Goal: Navigation & Orientation: Find specific page/section

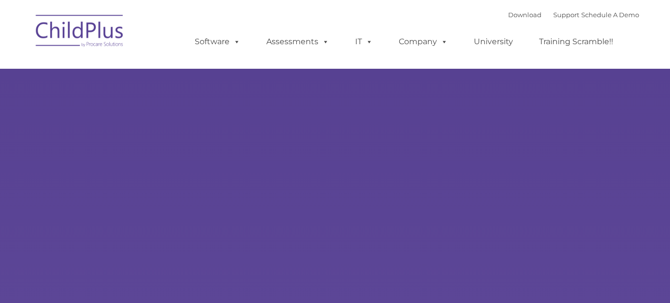
select select "MEDIUM"
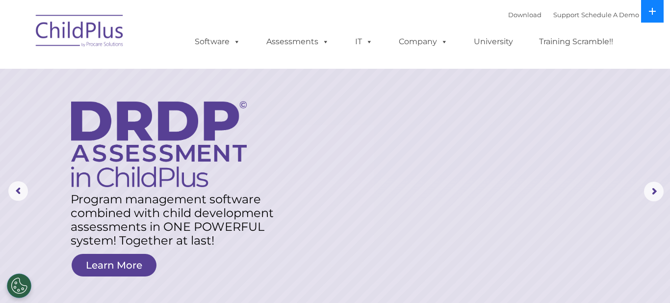
click at [656, 10] on icon at bounding box center [652, 11] width 8 height 8
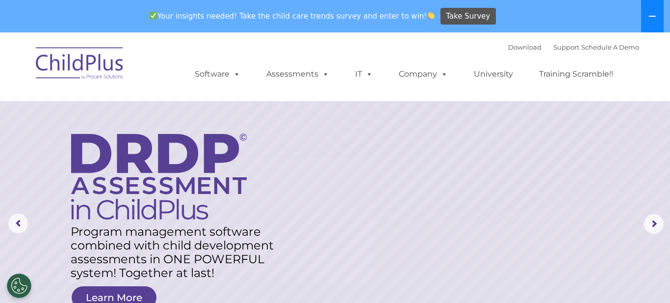
click at [655, 10] on button at bounding box center [652, 16] width 23 height 32
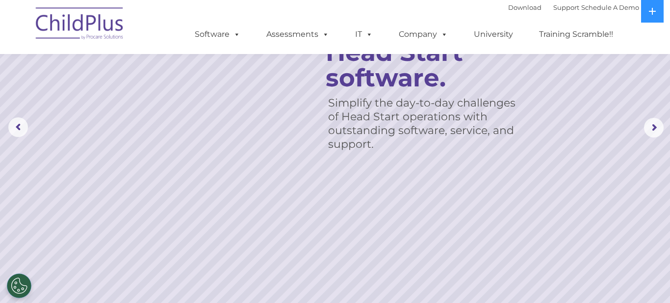
scroll to position [64, 0]
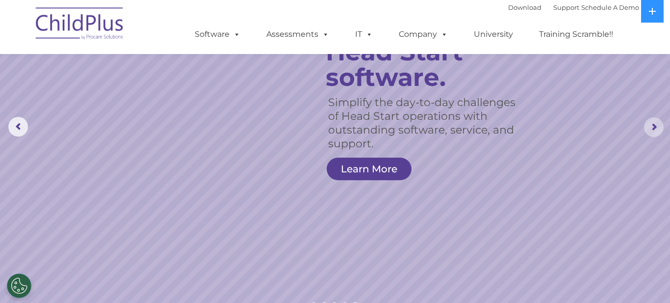
click at [652, 127] on rs-arrow at bounding box center [654, 127] width 20 height 20
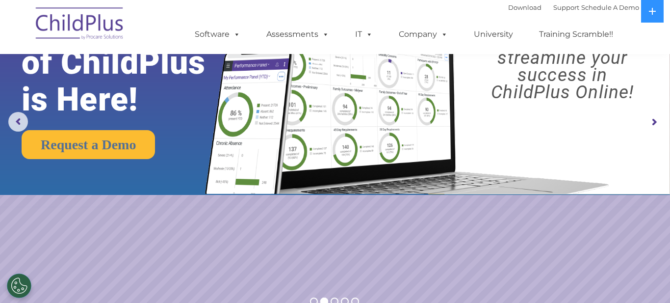
scroll to position [0, 0]
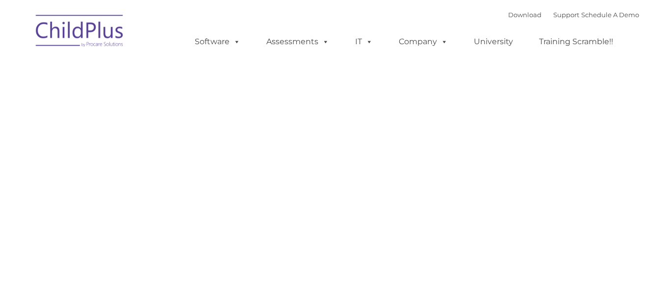
type input ""
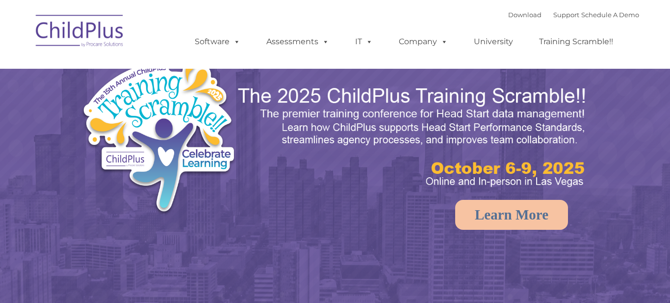
select select "MEDIUM"
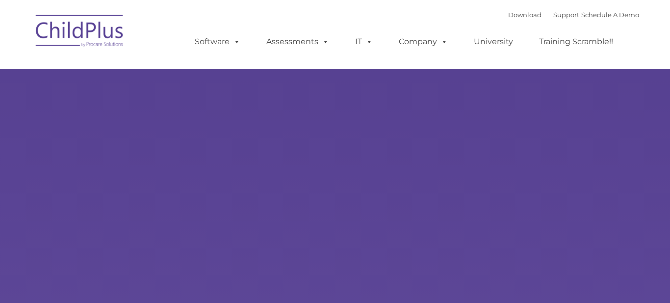
select select "MEDIUM"
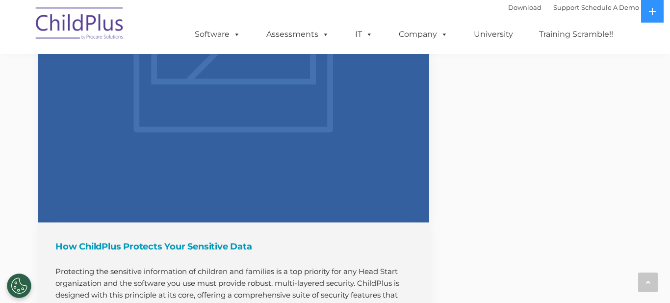
scroll to position [1352, 0]
